Goal: Transaction & Acquisition: Purchase product/service

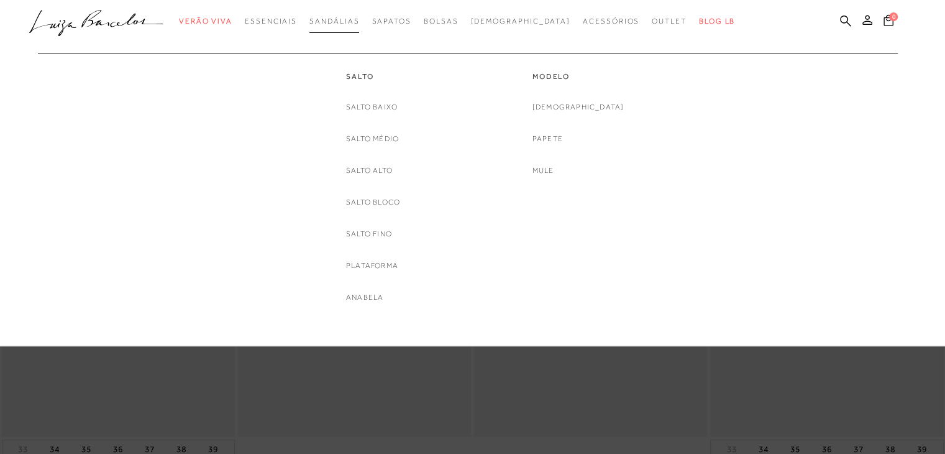
click at [355, 11] on link "Sandálias" at bounding box center [334, 21] width 50 height 23
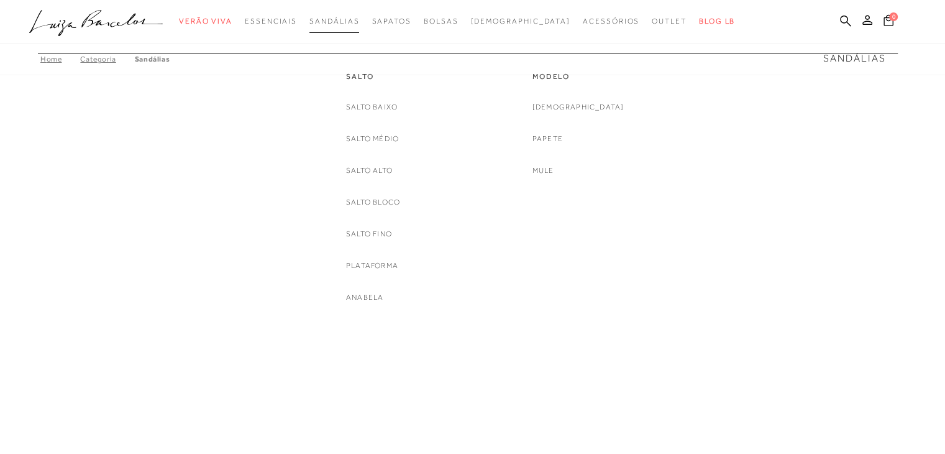
click at [355, 17] on span "Sandálias" at bounding box center [334, 21] width 50 height 9
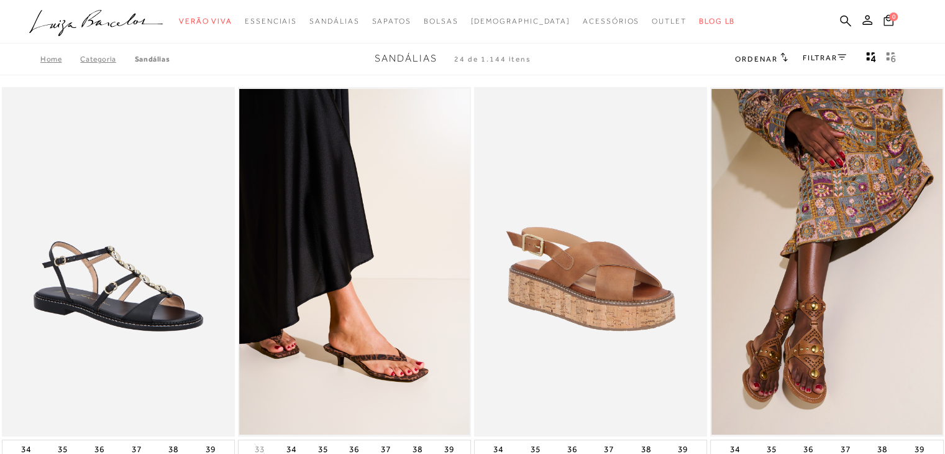
click at [831, 53] on link "FILTRAR" at bounding box center [825, 57] width 44 height 9
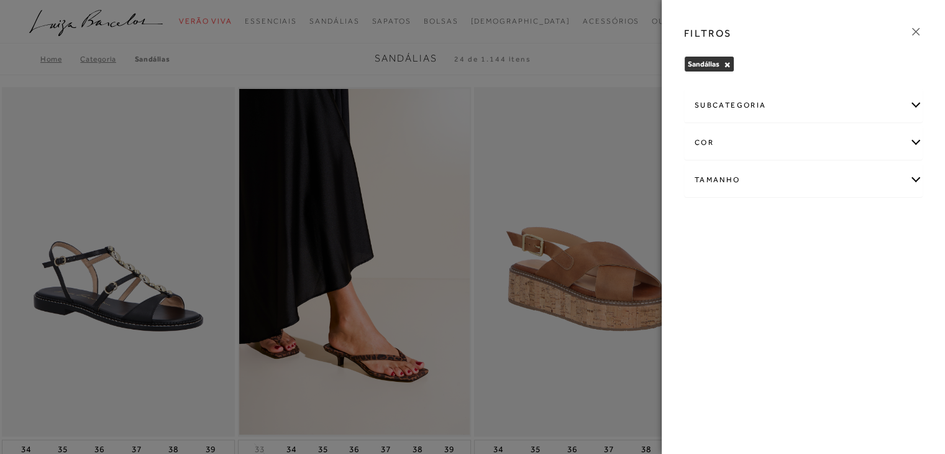
click at [776, 186] on div "Tamanho" at bounding box center [803, 179] width 237 height 33
click at [783, 257] on label "33" at bounding box center [778, 253] width 29 height 27
click at [774, 257] on input "33" at bounding box center [768, 255] width 12 height 12
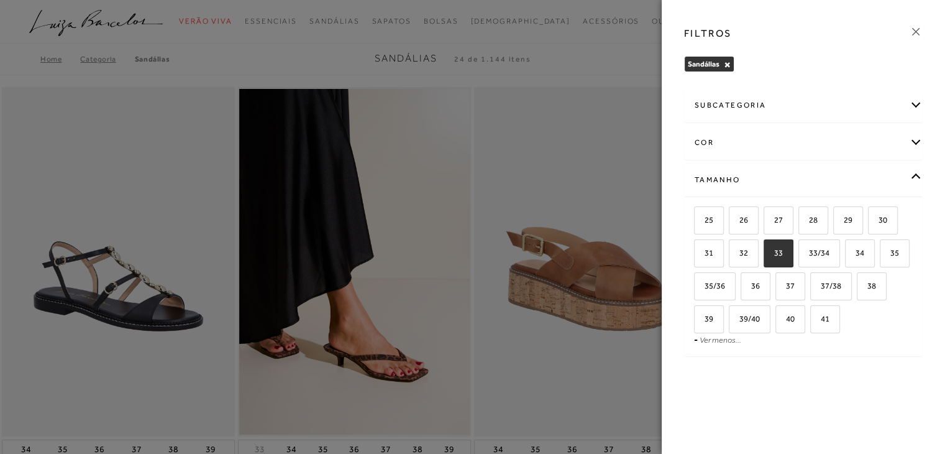
checkbox input "true"
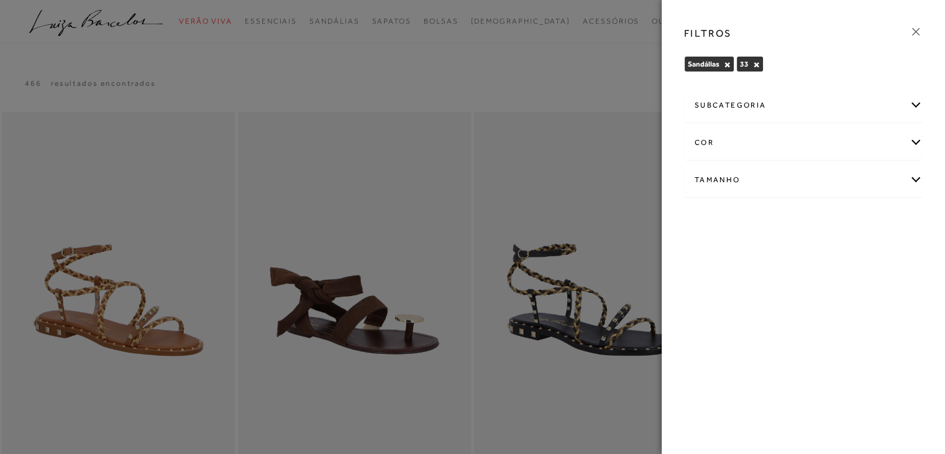
click at [278, 80] on div at bounding box center [472, 227] width 945 height 454
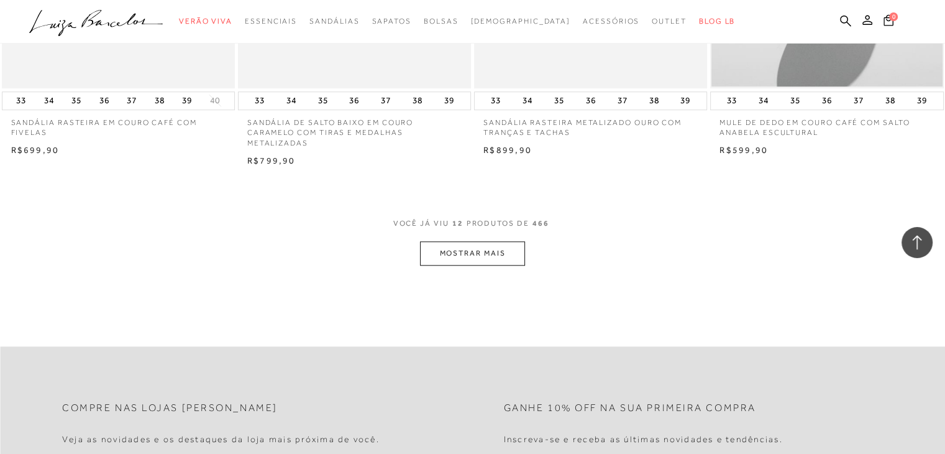
scroll to position [1243, 0]
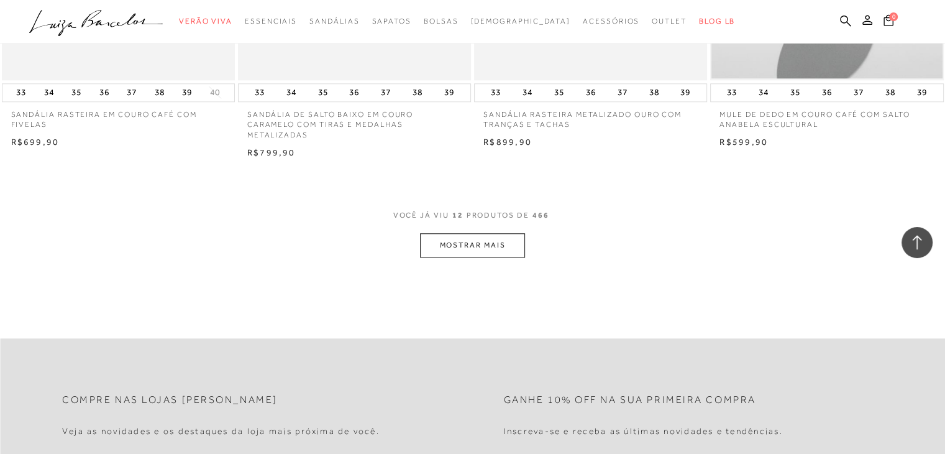
click at [471, 245] on button "MOSTRAR MAIS" at bounding box center [472, 245] width 104 height 24
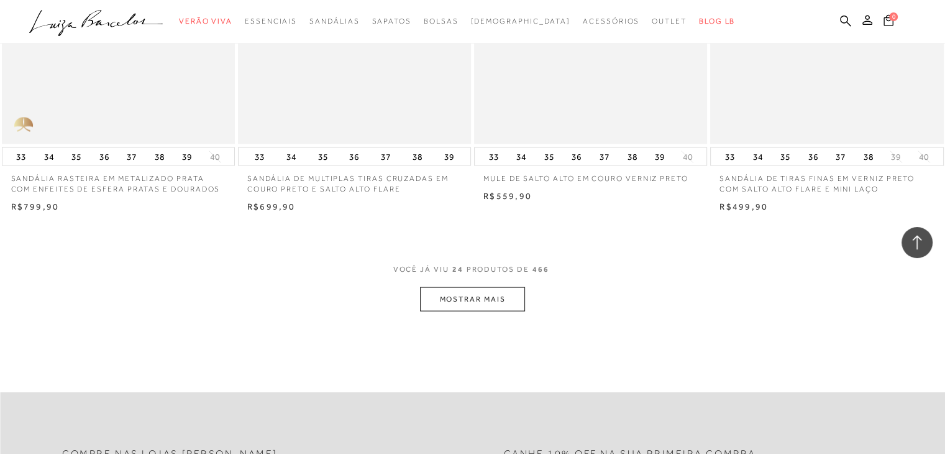
scroll to position [2486, 0]
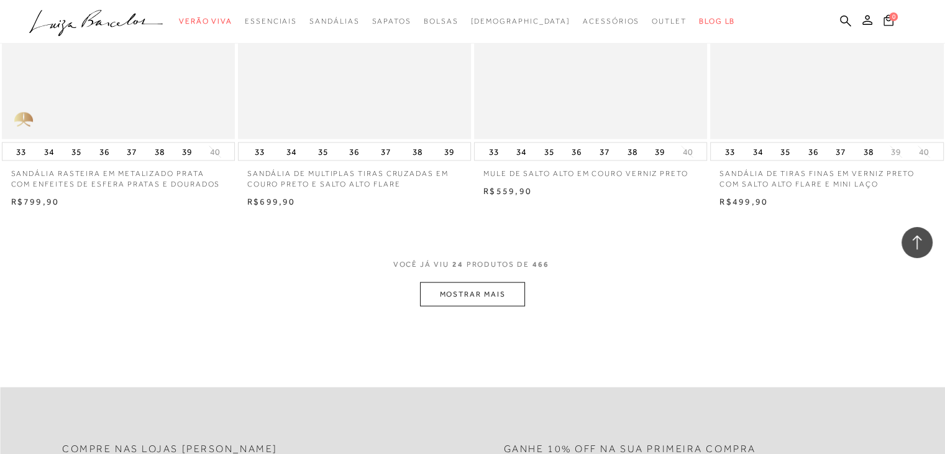
click at [484, 300] on button "MOSTRAR MAIS" at bounding box center [472, 294] width 104 height 24
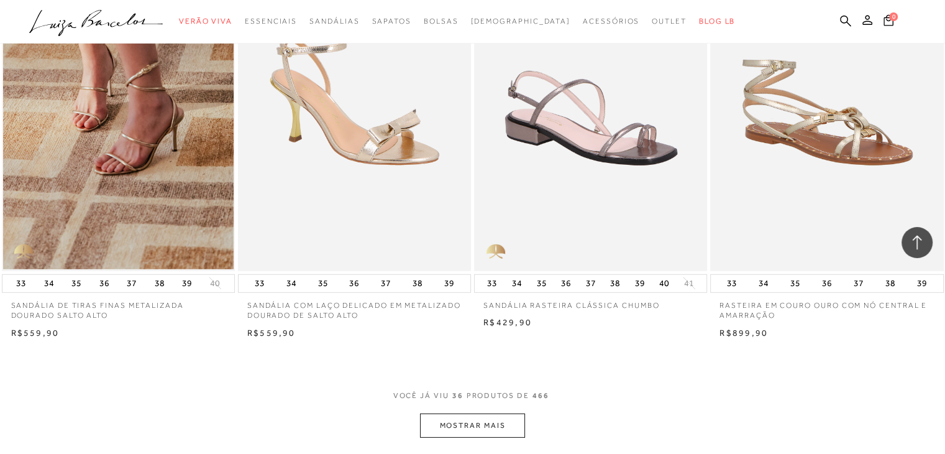
scroll to position [3853, 0]
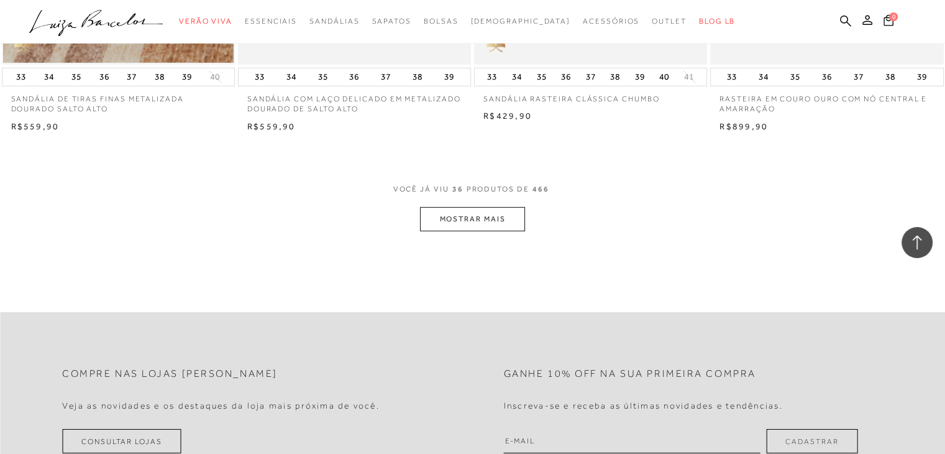
click at [473, 218] on button "MOSTRAR MAIS" at bounding box center [472, 219] width 104 height 24
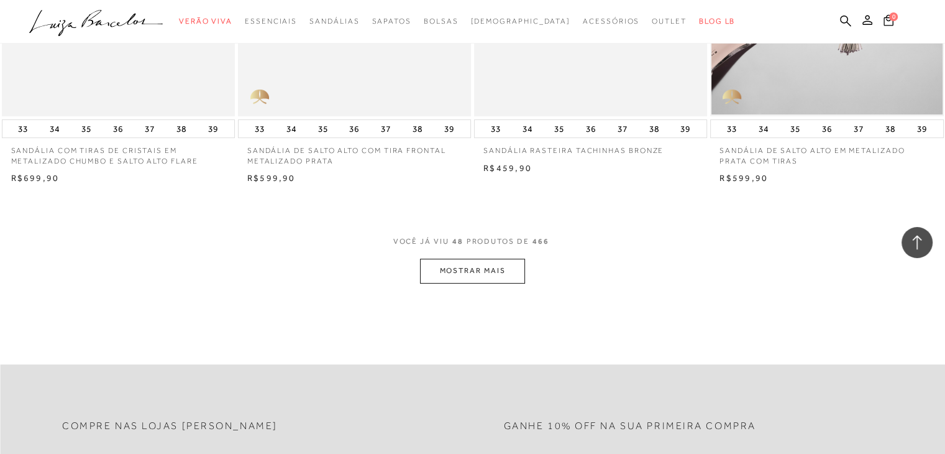
scroll to position [5096, 0]
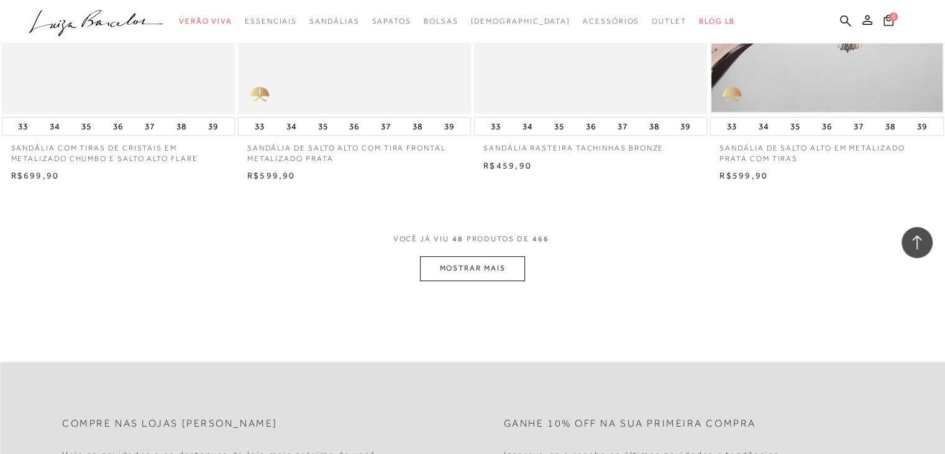
click at [454, 272] on button "MOSTRAR MAIS" at bounding box center [472, 268] width 104 height 24
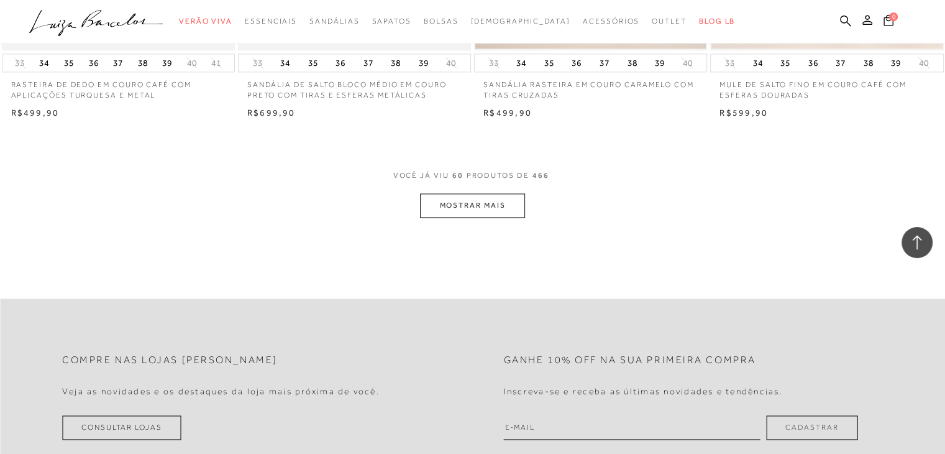
scroll to position [6463, 0]
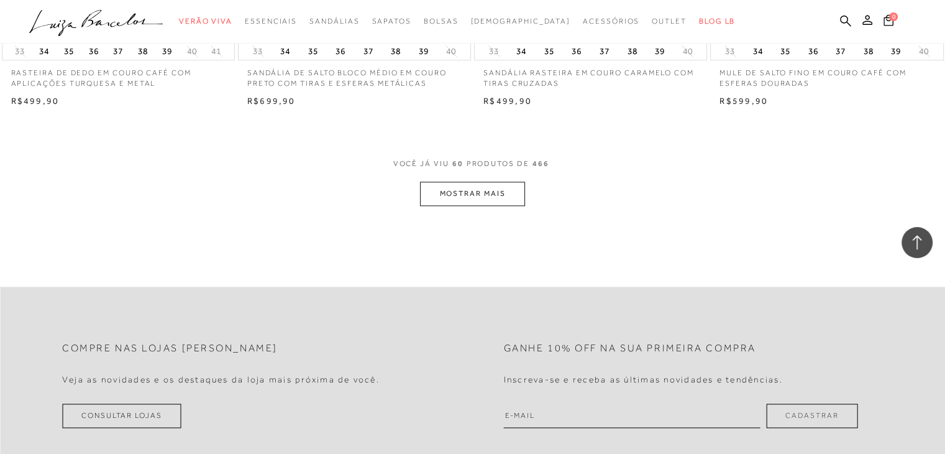
click at [467, 190] on button "MOSTRAR MAIS" at bounding box center [472, 193] width 104 height 24
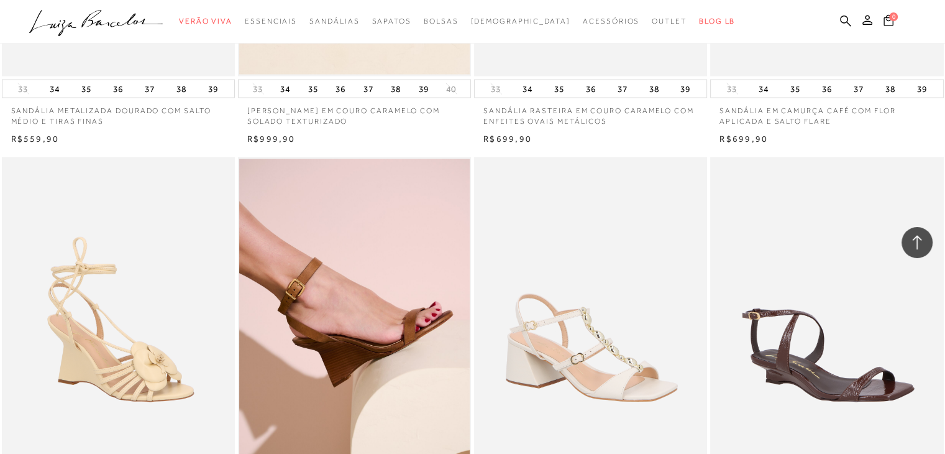
scroll to position [7520, 0]
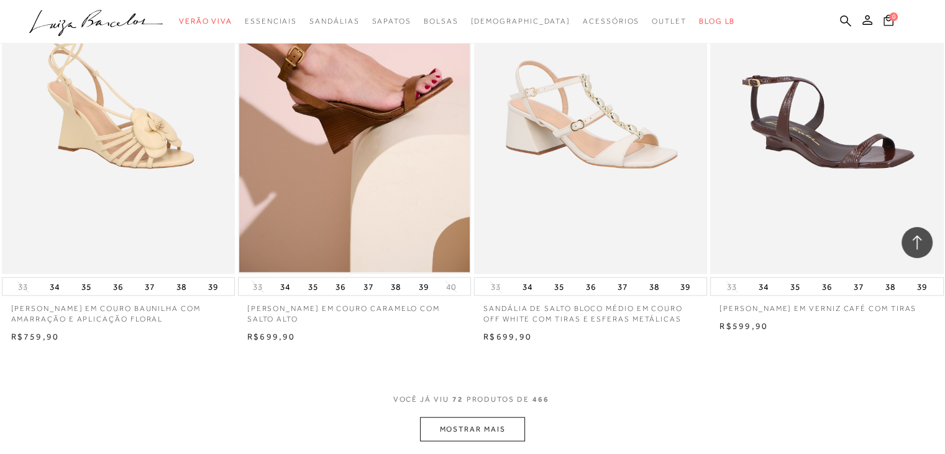
click at [495, 423] on button "MOSTRAR MAIS" at bounding box center [472, 429] width 104 height 24
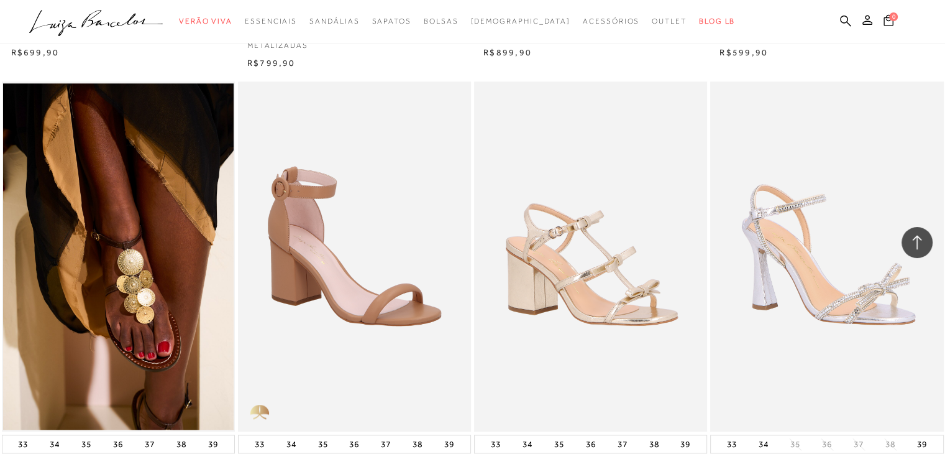
scroll to position [1367, 0]
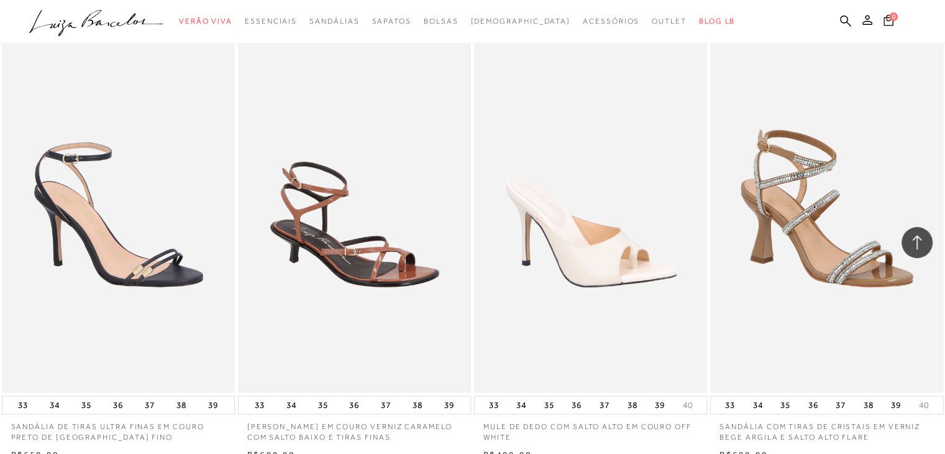
click at [396, 239] on img at bounding box center [354, 218] width 231 height 346
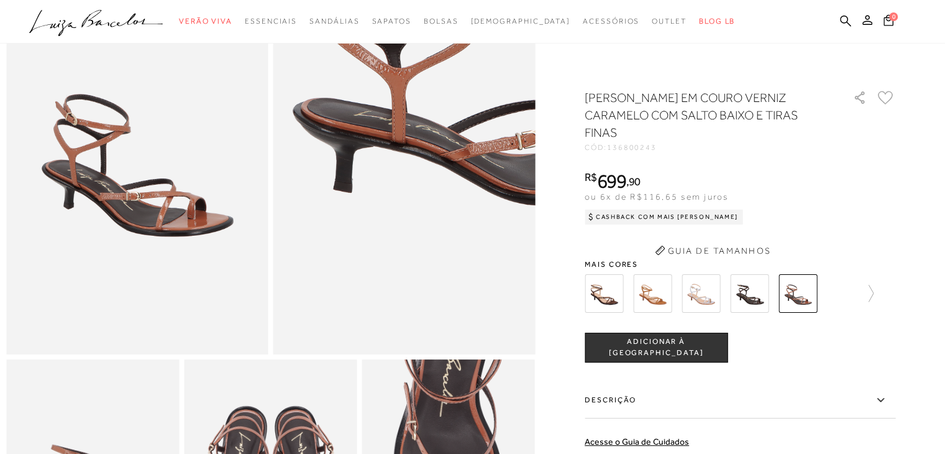
scroll to position [186, 0]
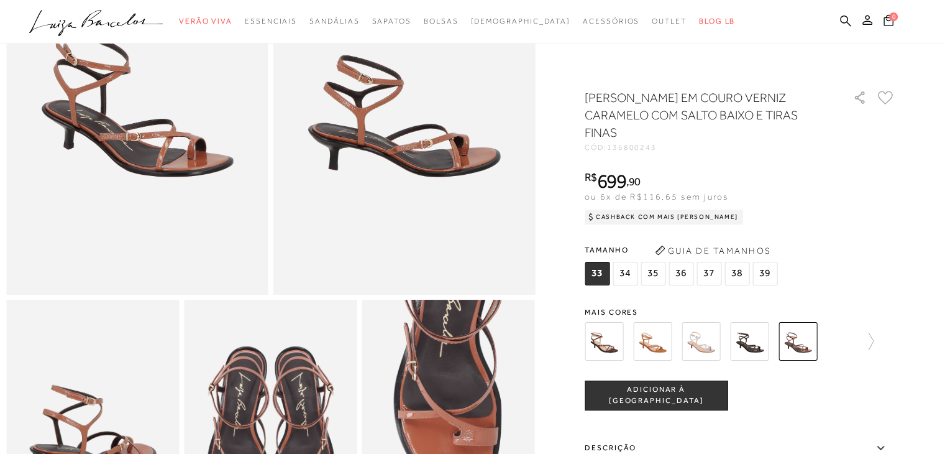
click at [612, 329] on img at bounding box center [604, 341] width 39 height 39
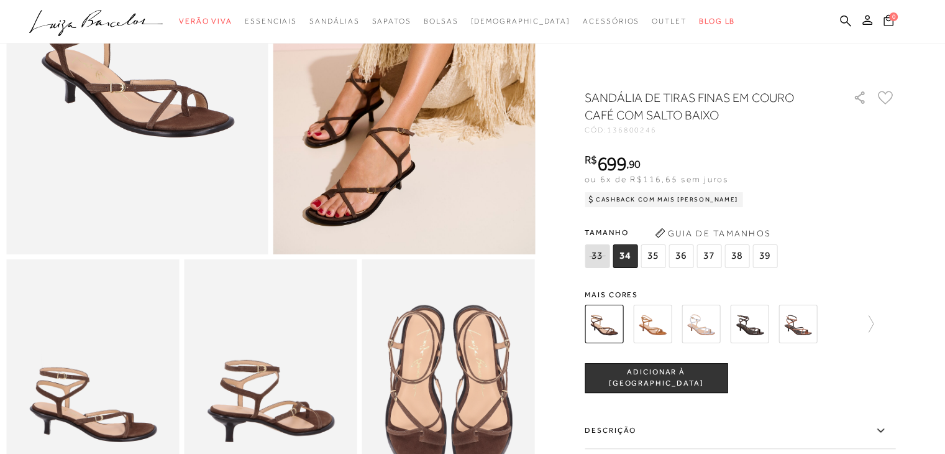
scroll to position [311, 0]
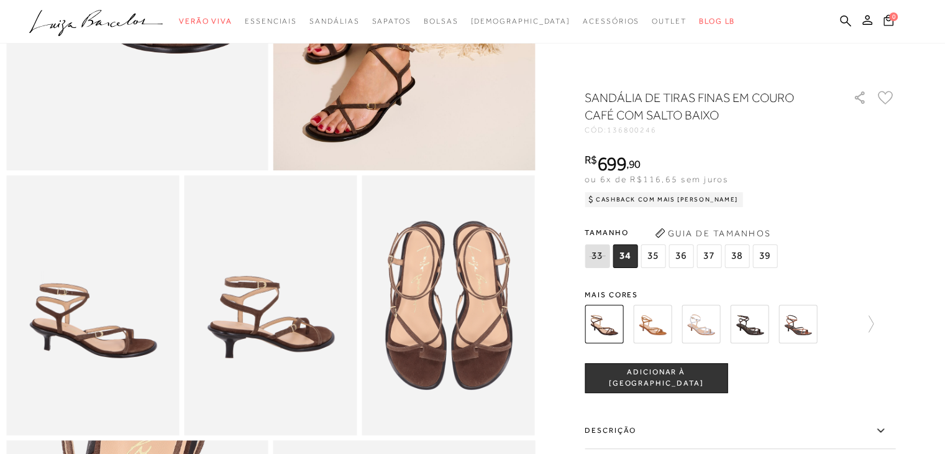
click at [705, 319] on img at bounding box center [701, 324] width 39 height 39
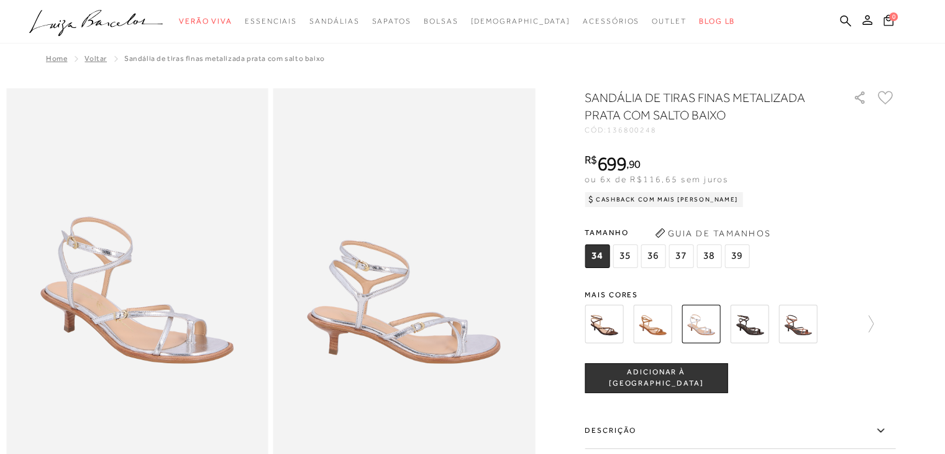
click at [808, 326] on img at bounding box center [798, 324] width 39 height 39
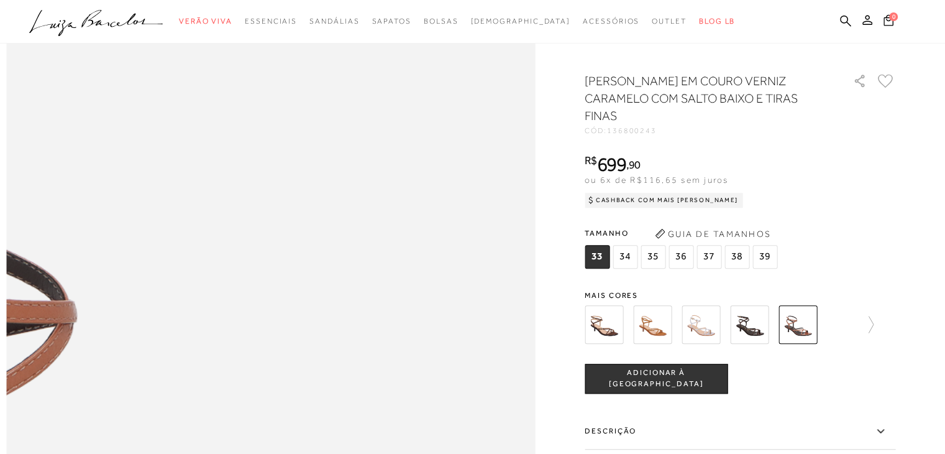
scroll to position [932, 0]
